Goal: Task Accomplishment & Management: Manage account settings

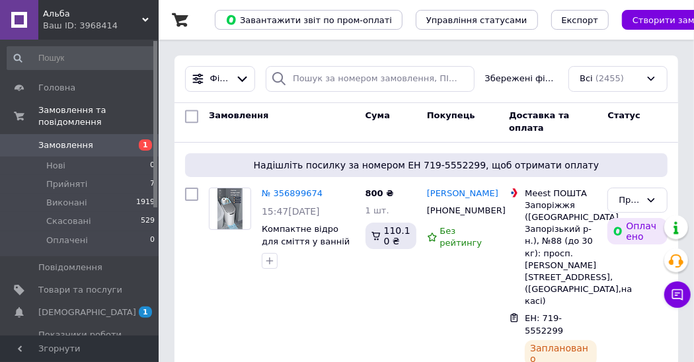
click at [63, 140] on span "Замовлення" at bounding box center [65, 146] width 55 height 12
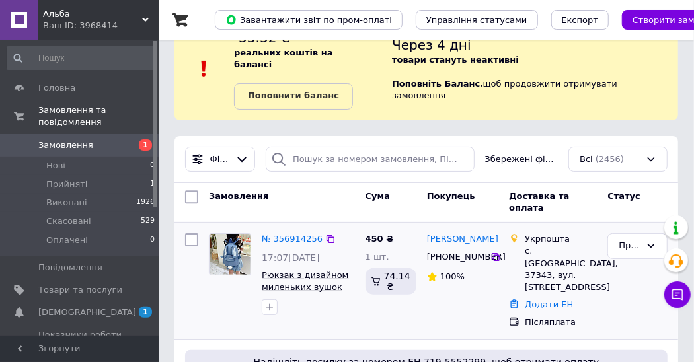
scroll to position [75, 0]
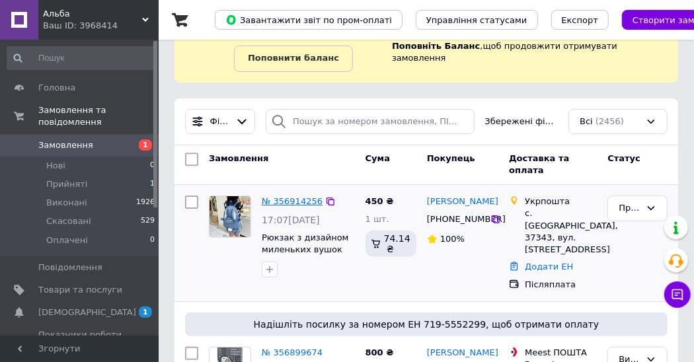
click at [301, 196] on link "№ 356914256" at bounding box center [292, 201] width 61 height 10
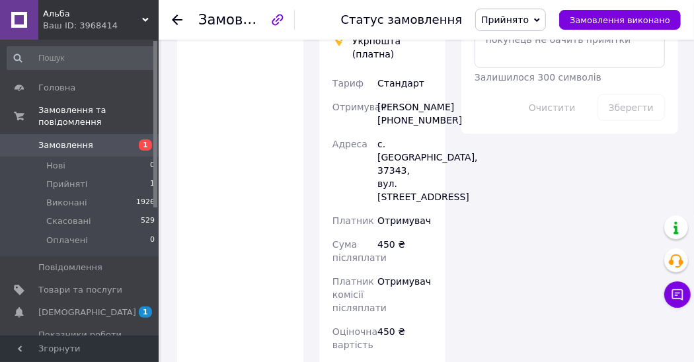
scroll to position [907, 0]
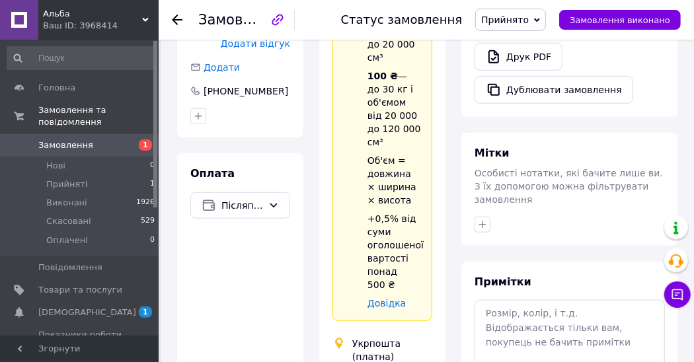
scroll to position [567, 0]
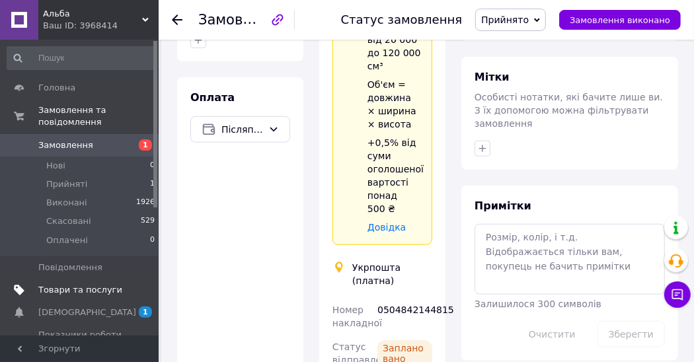
click at [85, 284] on span "Товари та послуги" at bounding box center [80, 290] width 84 height 12
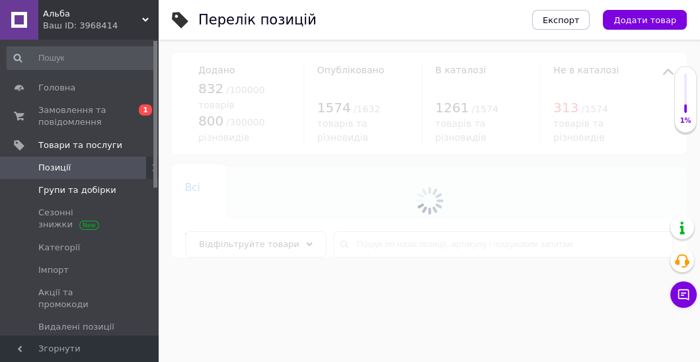
click at [82, 193] on span "Групи та добірки" at bounding box center [77, 190] width 78 height 12
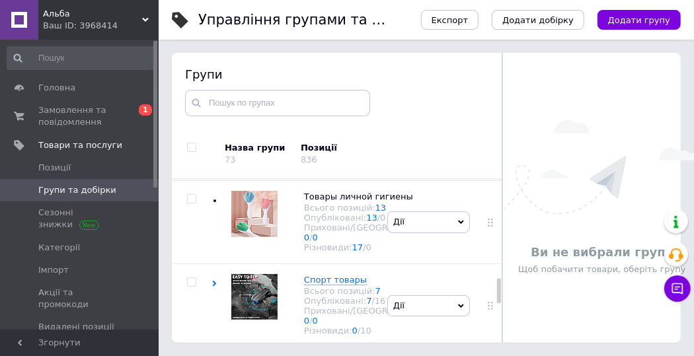
scroll to position [567, 0]
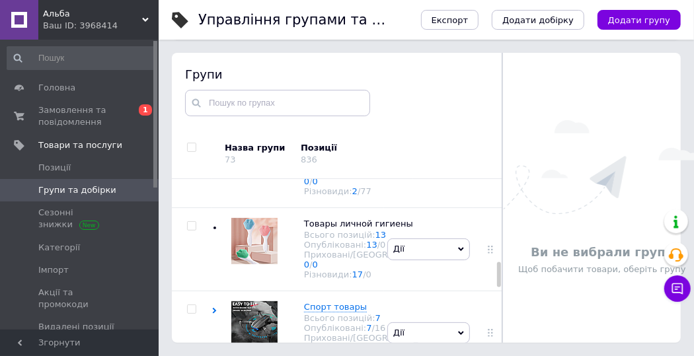
click at [319, 50] on span "Сумки Чемоданы Рюкзаки" at bounding box center [363, 45] width 118 height 10
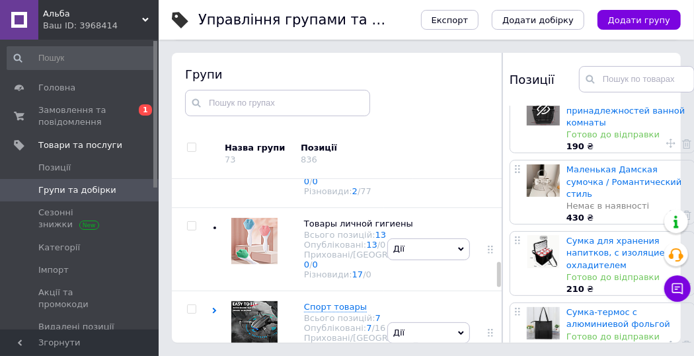
scroll to position [1045, 0]
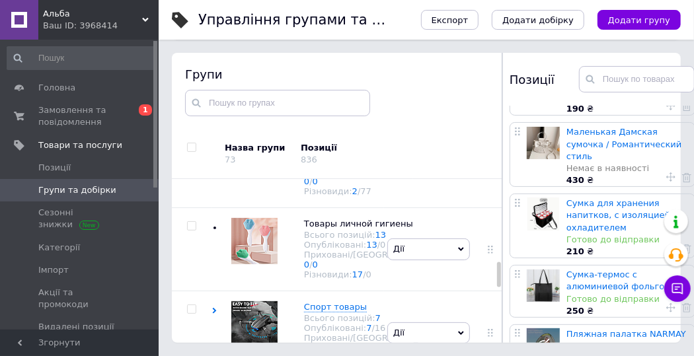
scroll to position [1096, 0]
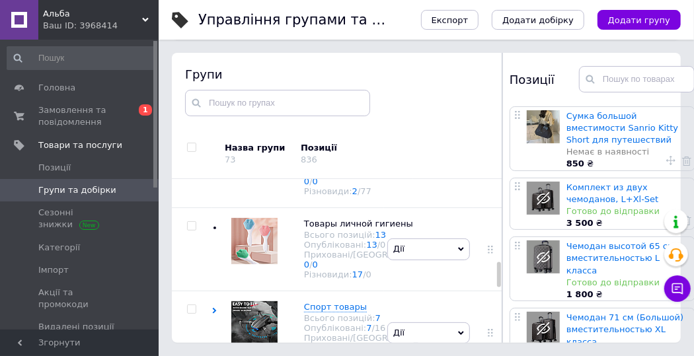
scroll to position [400, 0]
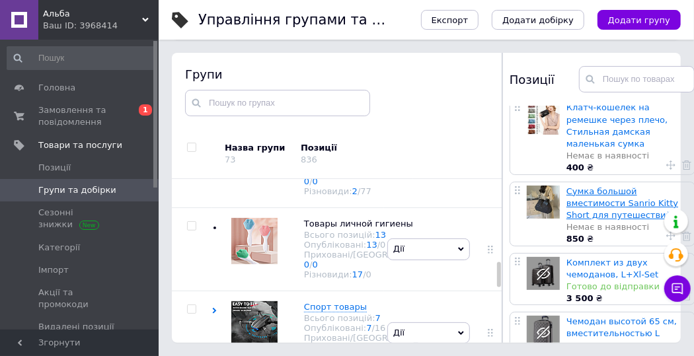
click at [604, 186] on link "Сумка большой вместимости Sanrio Kitty Short для путешествий" at bounding box center [623, 203] width 112 height 34
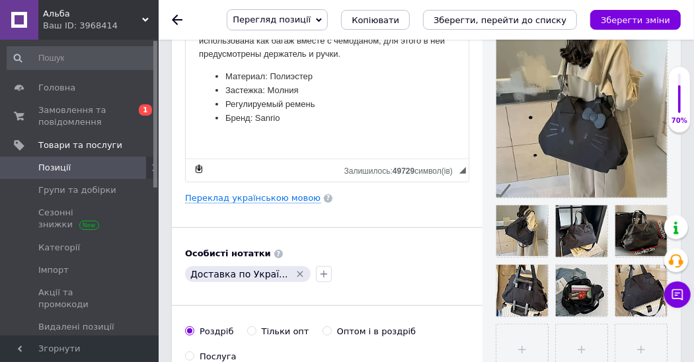
scroll to position [340, 0]
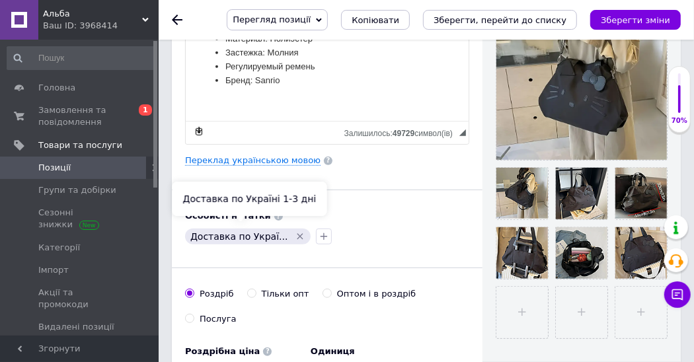
click at [295, 231] on icon "Видалити мітку" at bounding box center [300, 236] width 11 height 11
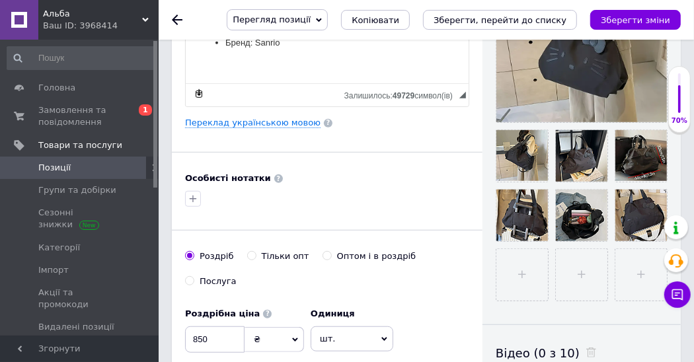
scroll to position [491, 0]
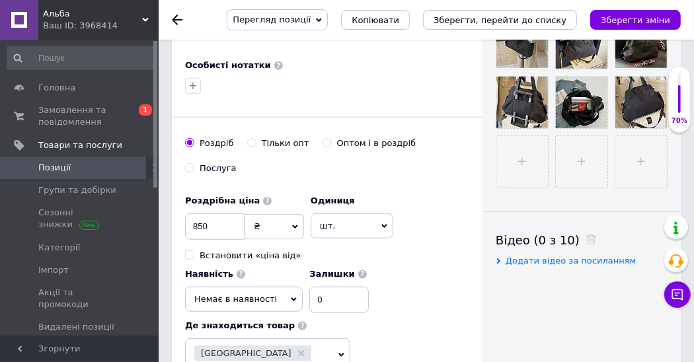
click at [292, 298] on icon at bounding box center [295, 300] width 6 height 4
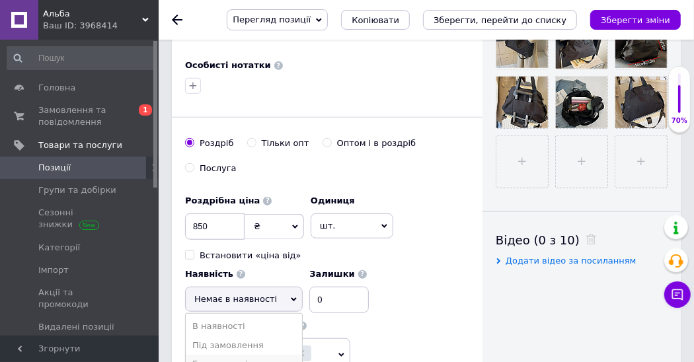
click at [264, 355] on li "Готово до відправки" at bounding box center [244, 364] width 116 height 19
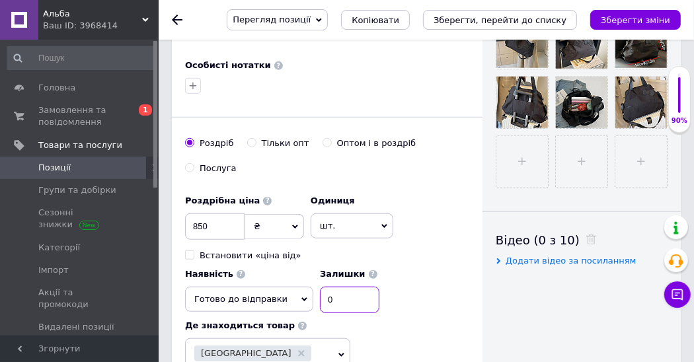
drag, startPoint x: 328, startPoint y: 270, endPoint x: 310, endPoint y: 270, distance: 17.9
click at [320, 287] on input "0" at bounding box center [350, 300] width 60 height 26
type input "1"
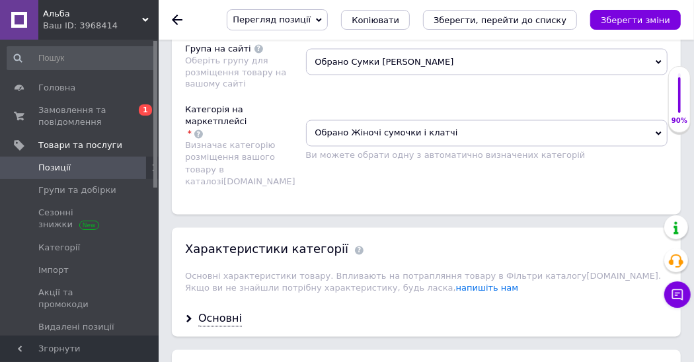
scroll to position [1246, 0]
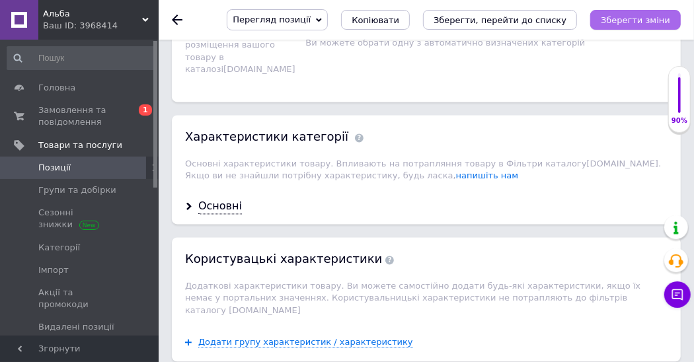
click at [646, 16] on icon "Зберегти зміни" at bounding box center [635, 20] width 69 height 10
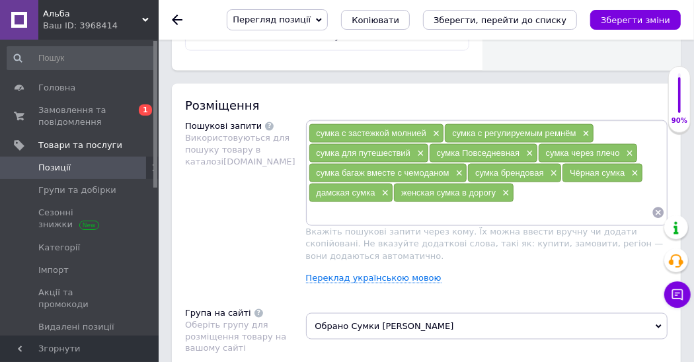
scroll to position [1020, 0]
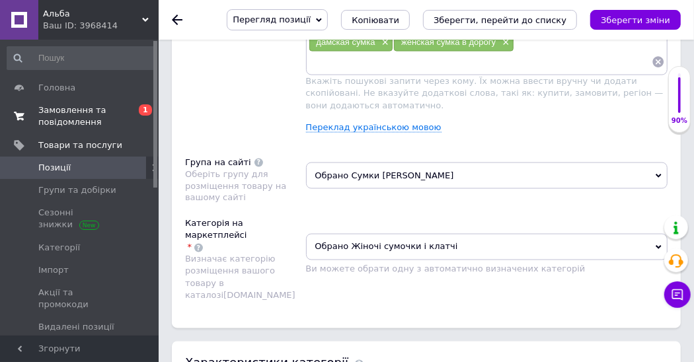
click at [56, 111] on span "Замовлення та повідомлення" at bounding box center [80, 116] width 84 height 24
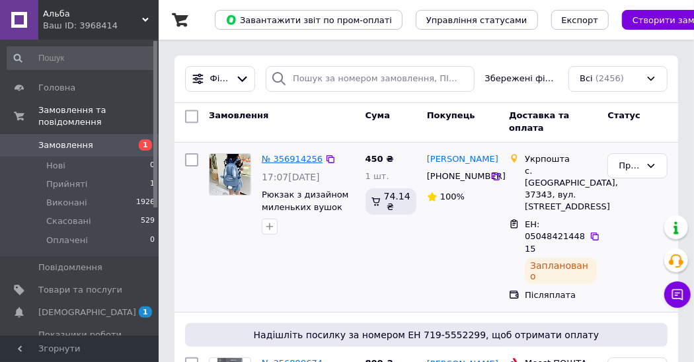
click at [299, 157] on link "№ 356914256" at bounding box center [292, 159] width 61 height 10
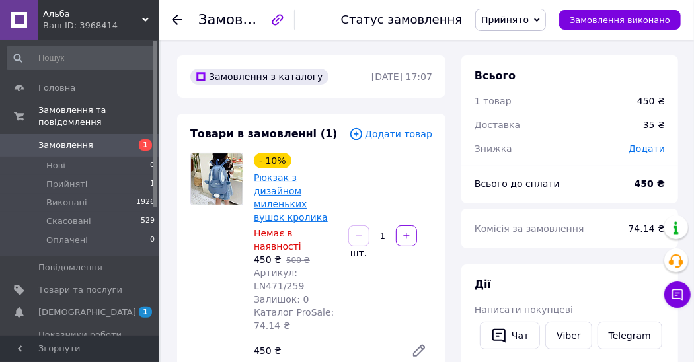
click at [307, 178] on link "Рюкзак з дизайном миленьких вушок кролика" at bounding box center [291, 198] width 74 height 50
